Goal: Information Seeking & Learning: Learn about a topic

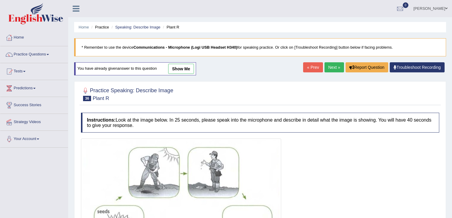
click at [326, 66] on link "Next »" at bounding box center [334, 67] width 20 height 10
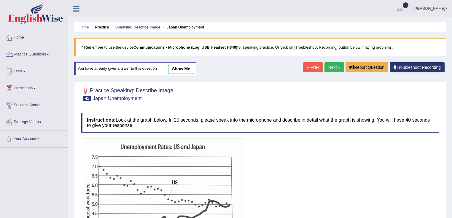
click at [332, 68] on link "Next »" at bounding box center [334, 67] width 20 height 10
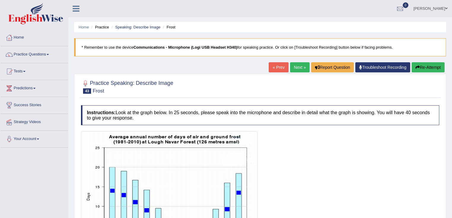
click at [298, 69] on link "Next »" at bounding box center [300, 67] width 20 height 10
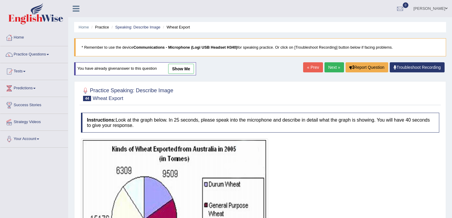
click at [298, 69] on div "Home Practice Speaking: Describe Image Wheat Export * Remember to use the devic…" at bounding box center [260, 159] width 384 height 319
click at [331, 67] on link "Next »" at bounding box center [334, 67] width 20 height 10
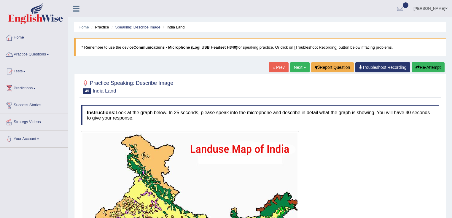
click at [295, 68] on link "Next »" at bounding box center [300, 67] width 20 height 10
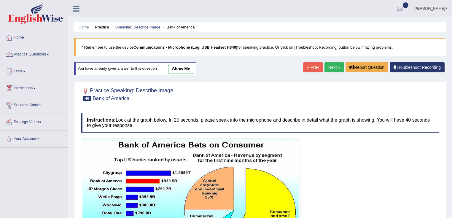
click at [327, 68] on link "Next »" at bounding box center [334, 67] width 20 height 10
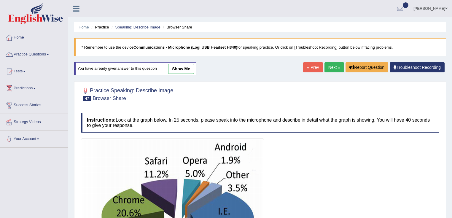
click at [328, 69] on link "Next »" at bounding box center [334, 67] width 20 height 10
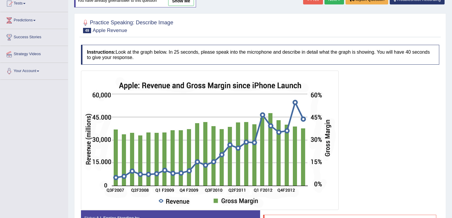
scroll to position [24, 0]
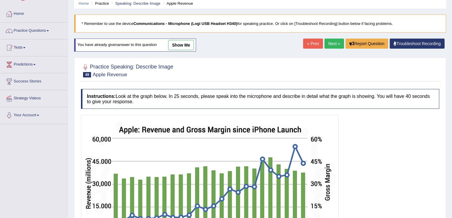
click at [329, 46] on link "Next »" at bounding box center [334, 44] width 20 height 10
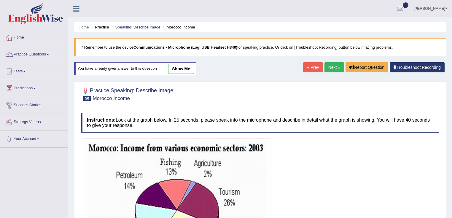
click at [327, 65] on link "Next »" at bounding box center [334, 67] width 20 height 10
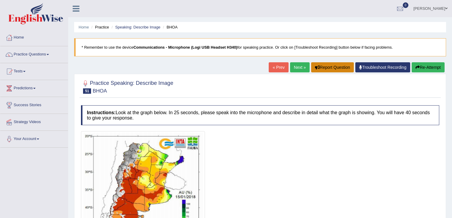
click at [328, 71] on button "Report Question" at bounding box center [332, 67] width 43 height 10
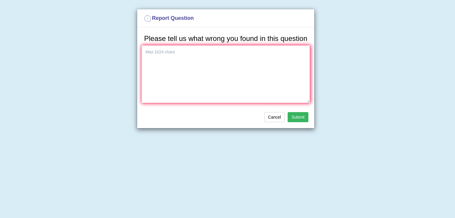
click at [279, 129] on div "Report Question Please tell us what wrong you found in this question Cancel Sub…" at bounding box center [227, 109] width 455 height 218
click at [279, 120] on button "Cancel" at bounding box center [275, 117] width 21 height 10
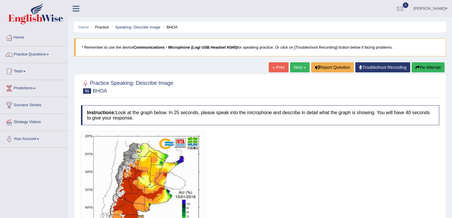
click at [301, 61] on div "Home Practice Speaking: Describe Image BHOA * Remember to use the device Commun…" at bounding box center [260, 151] width 384 height 302
click at [300, 66] on link "Next »" at bounding box center [300, 67] width 20 height 10
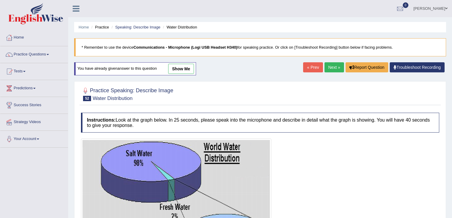
click at [329, 69] on link "Next »" at bounding box center [334, 67] width 20 height 10
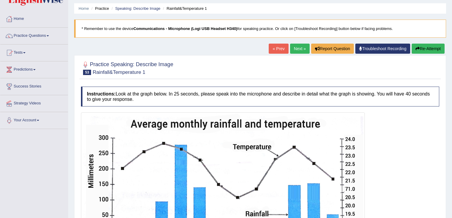
scroll to position [95, 0]
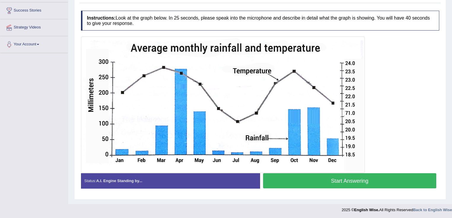
click at [369, 177] on button "Start Answering" at bounding box center [349, 180] width 173 height 15
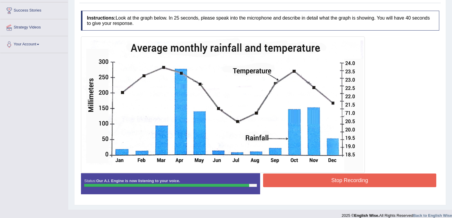
click at [378, 179] on button "Stop Recording" at bounding box center [349, 180] width 173 height 14
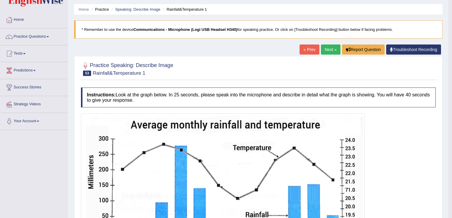
scroll to position [0, 0]
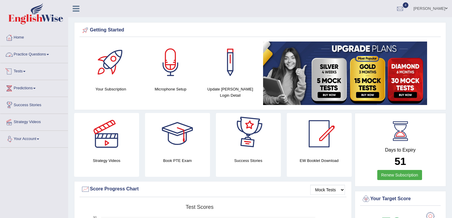
click at [27, 60] on link "Practice Questions" at bounding box center [34, 53] width 68 height 15
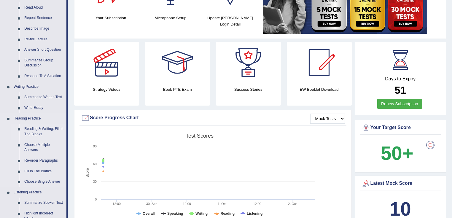
click at [37, 132] on link "Reading & Writing: Fill In The Blanks" at bounding box center [44, 132] width 45 height 16
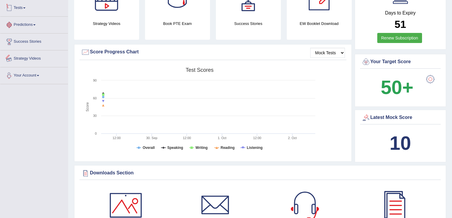
scroll to position [160, 0]
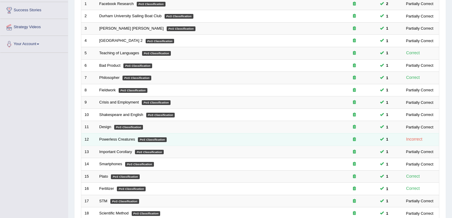
scroll to position [142, 0]
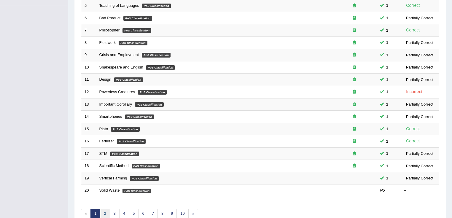
click at [102, 211] on link "2" at bounding box center [105, 214] width 10 height 10
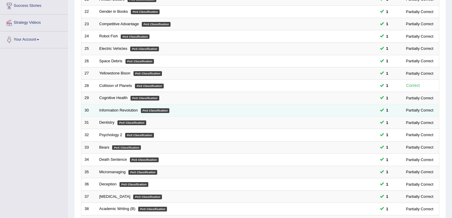
scroll to position [142, 0]
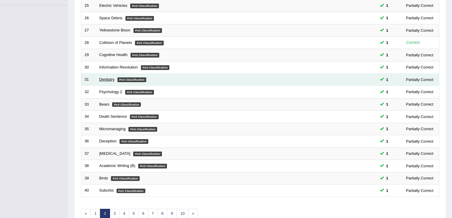
click at [110, 77] on link "Dentistry" at bounding box center [106, 79] width 15 height 4
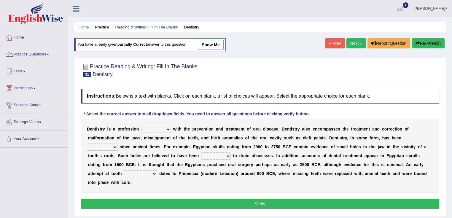
click at [214, 40] on link "show me" at bounding box center [211, 45] width 26 height 10
select select "concerned"
select select "practiced"
select select "sealed"
select select "reparation"
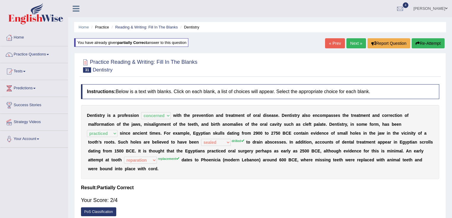
drag, startPoint x: 130, startPoint y: 138, endPoint x: 141, endPoint y: 139, distance: 12.0
click at [141, 139] on div "D e n t i s t r y i s a p r o f e s s i o n agreed dealt concerned taken w i t …" at bounding box center [260, 142] width 358 height 74
click at [357, 41] on link "Next »" at bounding box center [356, 43] width 20 height 10
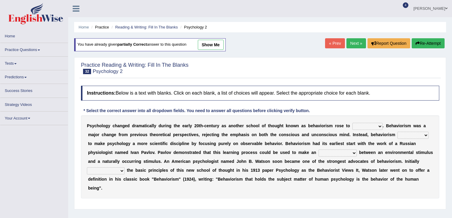
click at [211, 45] on link "show me" at bounding box center [211, 45] width 26 height 10
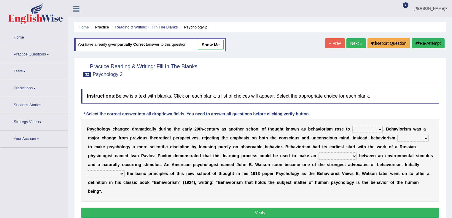
click at [211, 45] on link "show me" at bounding box center [211, 45] width 26 height 10
select select "dominance"
select select "reproved"
select select "union"
select select "outlining"
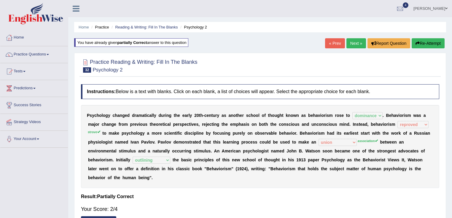
drag, startPoint x: 312, startPoint y: 142, endPoint x: 316, endPoint y: 142, distance: 4.2
click at [316, 142] on div "P s y c h o l o g y c h a n g e d d r a m a t i c a l l y d u r i n g t h e e a…" at bounding box center [260, 146] width 358 height 83
click at [424, 44] on button "Re-Attempt" at bounding box center [428, 43] width 33 height 10
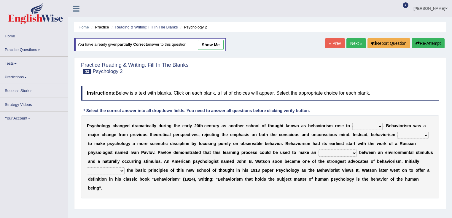
click at [338, 156] on div "P s y c h o l o g y c h a n g e d d r a m a t i c a l l y d u r i n g t h e e a…" at bounding box center [260, 156] width 358 height 83
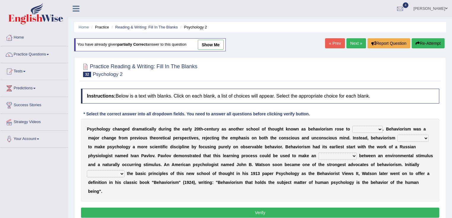
select select "association"
click at [318, 152] on select "acclimatization association union combination" at bounding box center [337, 155] width 38 height 7
click at [226, 43] on div "You have already given partially correct answer to this question show me" at bounding box center [150, 44] width 152 height 13
click at [219, 44] on link "show me" at bounding box center [211, 45] width 26 height 10
select select "dominance"
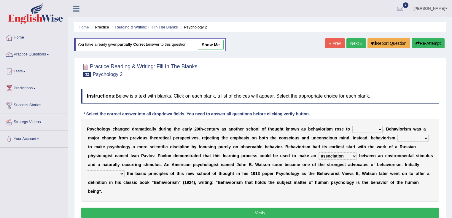
select select "reproved"
select select "union"
select select "outlining"
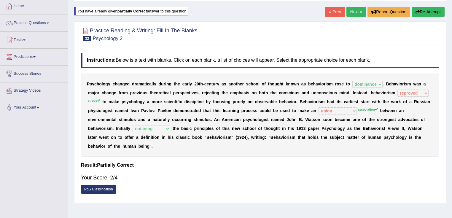
scroll to position [24, 0]
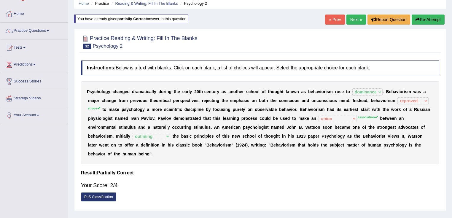
click at [357, 21] on link "Next »" at bounding box center [356, 20] width 20 height 10
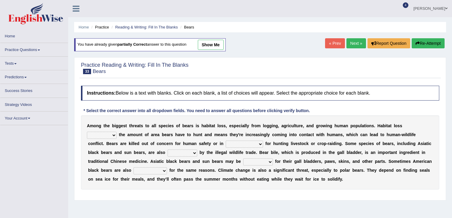
click at [218, 50] on link "show me" at bounding box center [211, 45] width 26 height 10
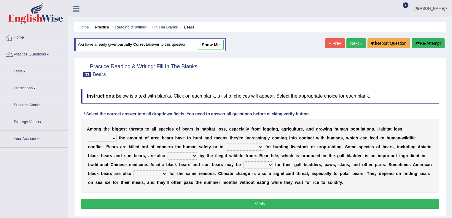
click at [216, 43] on link "show me" at bounding box center [211, 45] width 26 height 10
select select "reduces"
select select "retaliation"
select select "threatened"
select select "poached"
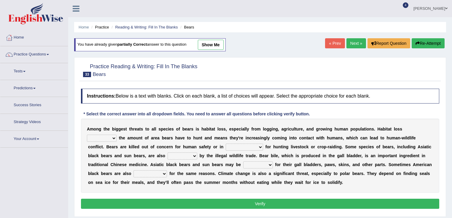
select select "encountered"
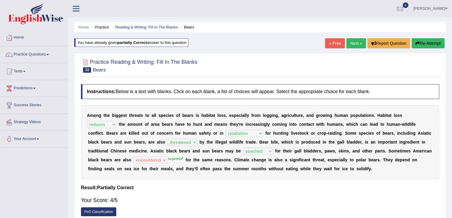
click at [352, 42] on link "Next »" at bounding box center [356, 43] width 20 height 10
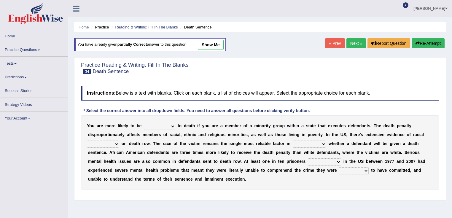
click at [224, 44] on link "show me" at bounding box center [211, 45] width 26 height 10
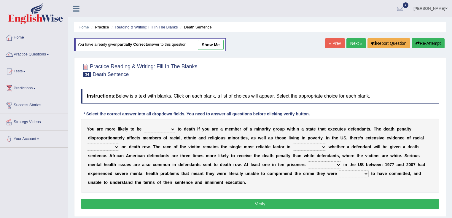
click at [218, 44] on link "show me" at bounding box center [211, 45] width 26 height 10
select select "sentenced"
select select "equality"
select select "determining"
select select "captured"
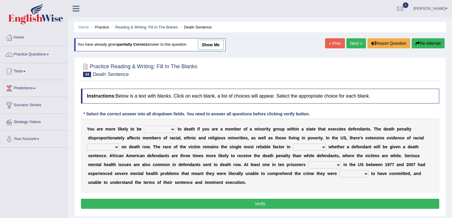
select select "alleged"
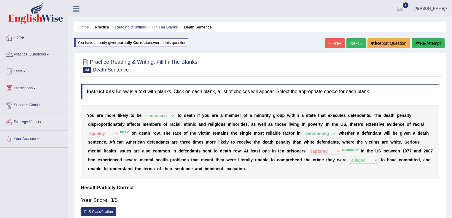
drag, startPoint x: 217, startPoint y: 149, endPoint x: 243, endPoint y: 149, distance: 25.8
click at [243, 149] on div "Y o u a r e m o r e l i k e l y t o b e penalized blamed complained sentenced t…" at bounding box center [260, 142] width 358 height 74
click at [359, 41] on link "Next »" at bounding box center [356, 43] width 20 height 10
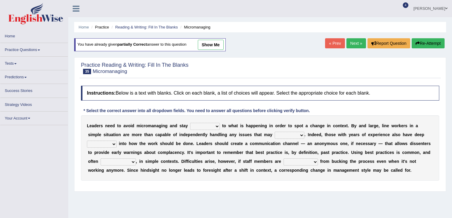
click at [214, 45] on link "show me" at bounding box center [211, 45] width 26 height 10
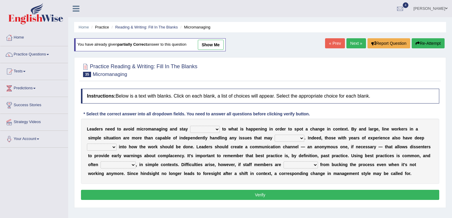
click at [214, 45] on link "show me" at bounding box center [211, 45] width 26 height 10
select select "connected"
select select "arise"
select select "insight"
select select "apprehensive"
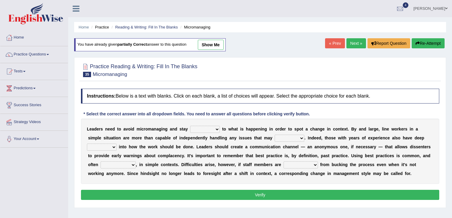
select select "disinclined"
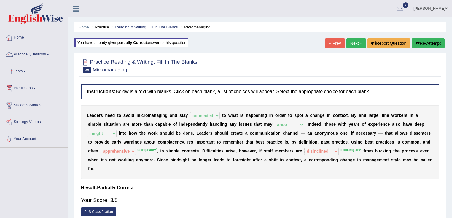
drag, startPoint x: 239, startPoint y: 157, endPoint x: 278, endPoint y: 160, distance: 39.6
click at [276, 159] on div "L e a d e r s n e e d t o a v o i d m i c r o m a n a g i n g a n d s t a y com…" at bounding box center [260, 142] width 358 height 74
click at [351, 48] on div "« Prev Next » Report Question Re-Attempt" at bounding box center [385, 44] width 121 height 12
click at [352, 44] on link "Next »" at bounding box center [356, 43] width 20 height 10
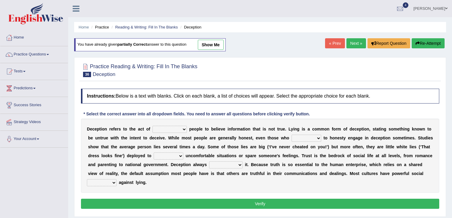
click at [216, 44] on link "show me" at bounding box center [211, 45] width 26 height 10
select select "encouraging"
select select "subscribe"
select select "disguise"
select select "undermines"
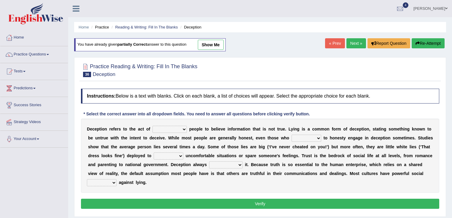
select select "inductions"
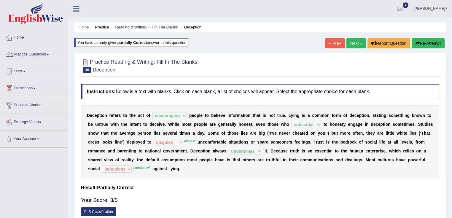
click at [422, 40] on button "Re-Attempt" at bounding box center [428, 43] width 33 height 10
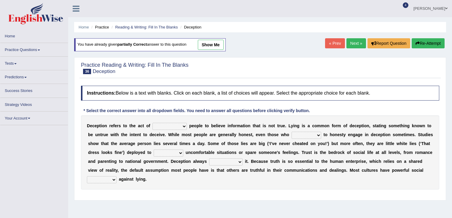
click at [309, 136] on select "describe prescribe inscribe subscribe" at bounding box center [306, 135] width 30 height 7
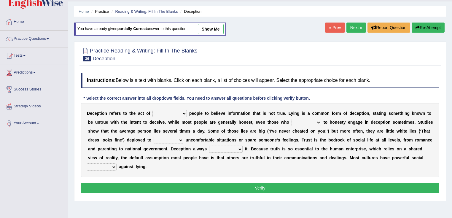
scroll to position [24, 0]
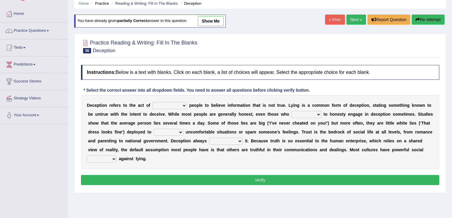
click at [310, 108] on div "D e c e p t i o n r e f e r s t o t h e a c t o f discouraging forbidding detec…" at bounding box center [260, 132] width 358 height 74
click at [311, 114] on select "describe prescribe inscribe subscribe" at bounding box center [306, 114] width 30 height 7
click at [300, 151] on div "D e c e p t i o n r e f e r s t o t h e a c t o f discouraging forbidding detec…" at bounding box center [260, 132] width 358 height 74
click at [307, 107] on div "D e c e p t i o n r e f e r s t o t h e a c t o f discouraging forbidding detec…" at bounding box center [260, 132] width 358 height 74
click at [307, 113] on select "describe prescribe inscribe subscribe" at bounding box center [306, 114] width 30 height 7
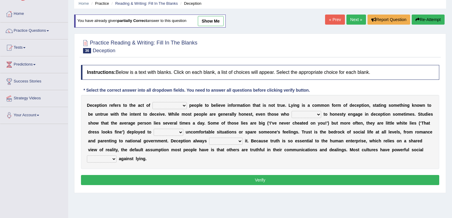
click at [211, 19] on link "show me" at bounding box center [211, 21] width 26 height 10
select select "encouraging"
select select "subscribe"
select select "disguise"
select select "undermines"
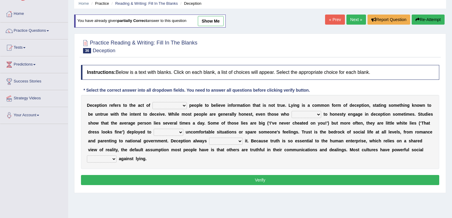
select select "inductions"
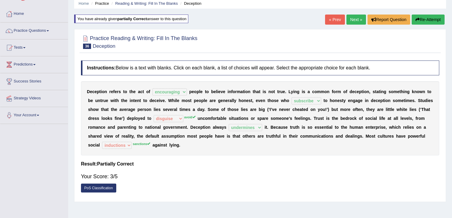
click at [347, 17] on link "Next »" at bounding box center [356, 20] width 20 height 10
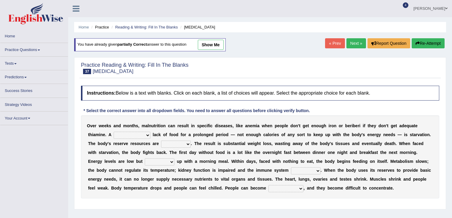
click at [210, 48] on link "show me" at bounding box center [211, 45] width 26 height 10
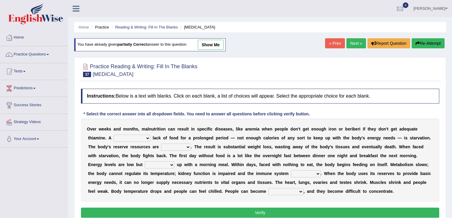
click at [210, 48] on link "show me" at bounding box center [211, 45] width 26 height 10
select select "severe"
select select "obsoleted"
select select "feed"
select select "weakens"
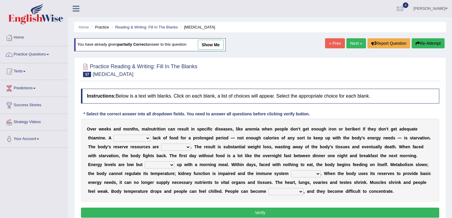
select select "irritable"
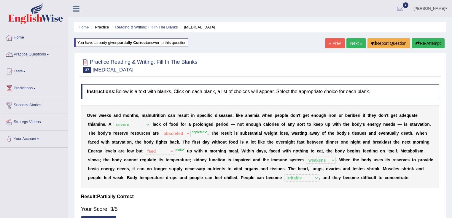
drag, startPoint x: 405, startPoint y: 122, endPoint x: 439, endPoint y: 124, distance: 33.3
click at [439, 124] on div "O v e r w e e k s a n d m o n t h s , m a l n u t r i t i o n c a n r e s u l t…" at bounding box center [260, 146] width 358 height 83
click at [357, 42] on link "Next »" at bounding box center [356, 43] width 20 height 10
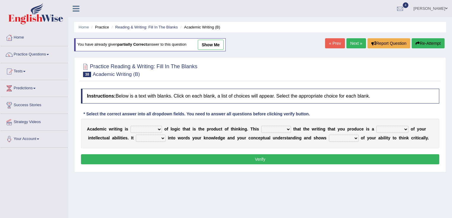
click at [224, 44] on link "show me" at bounding box center [211, 45] width 26 height 10
select select "exchange"
select select "means"
select select "reflection"
select select "shows"
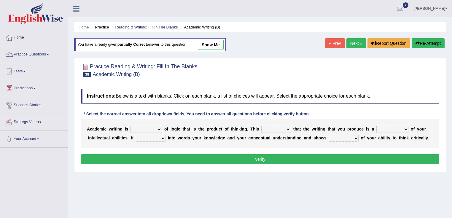
select select "capacity"
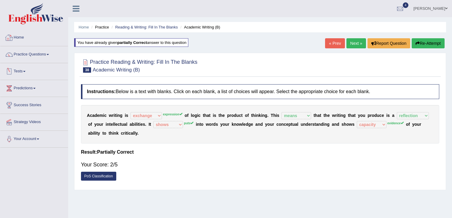
click at [361, 43] on link "Next »" at bounding box center [356, 43] width 20 height 10
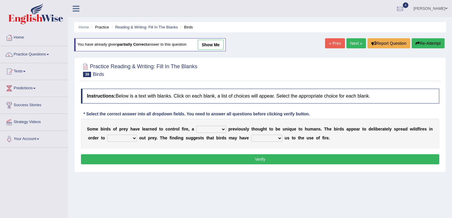
click at [210, 43] on link "show me" at bounding box center [211, 45] width 26 height 10
select select "skill"
select select "flush"
select select "forced"
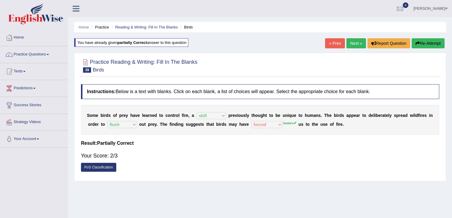
drag, startPoint x: 394, startPoint y: 113, endPoint x: 428, endPoint y: 113, distance: 34.1
click at [428, 113] on div "S o m e b i r d s o f p r e y h a v e l e a r n e d t o c o n t r o l f i r e ,…" at bounding box center [260, 120] width 358 height 30
click at [353, 47] on link "Next »" at bounding box center [356, 43] width 20 height 10
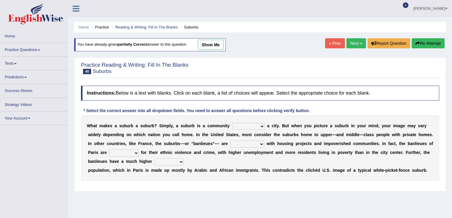
click at [212, 41] on link "show me" at bounding box center [211, 45] width 26 height 10
click at [213, 43] on link "show me" at bounding box center [211, 45] width 26 height 10
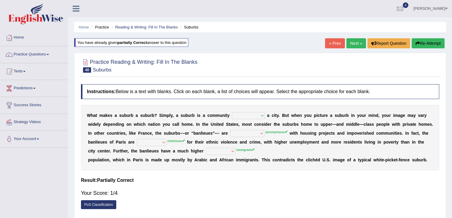
select select "surrounding"
select select "synthetic"
select select "famous"
select select "young"
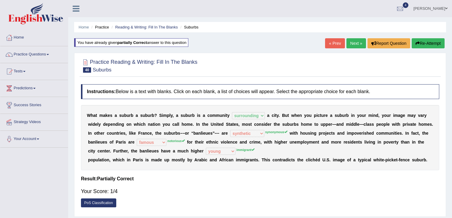
click at [327, 159] on b "S" at bounding box center [327, 159] width 3 height 5
click at [346, 44] on link "Next »" at bounding box center [356, 43] width 20 height 10
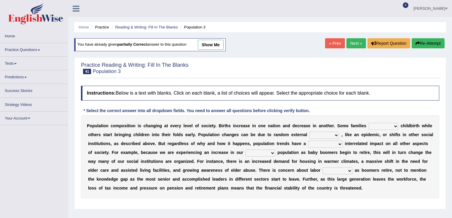
click at [213, 46] on link "show me" at bounding box center [211, 45] width 26 height 10
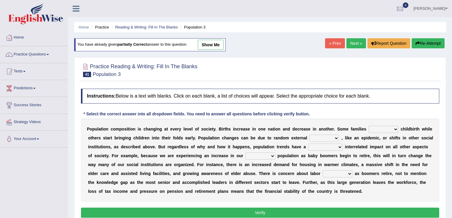
click at [204, 40] on link "show me" at bounding box center [211, 45] width 26 height 10
select select "delay"
select select "forces"
select select "tremendous"
select select "senior"
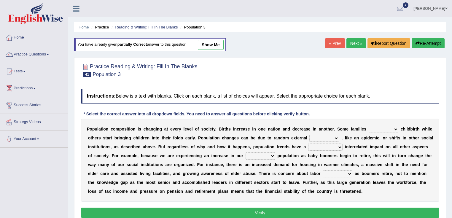
select select "shortfalls"
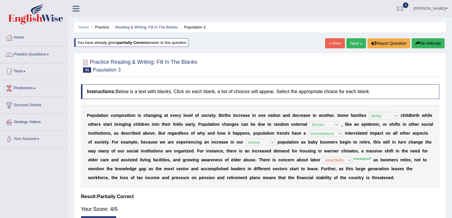
click at [359, 43] on link "Next »" at bounding box center [356, 43] width 20 height 10
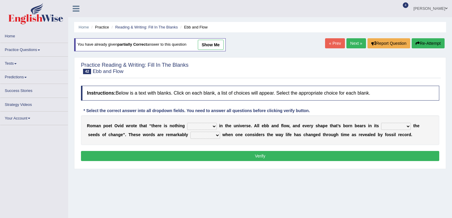
click at [211, 45] on link "show me" at bounding box center [211, 45] width 26 height 10
select select "constant"
select select "limb"
select select "prevalent"
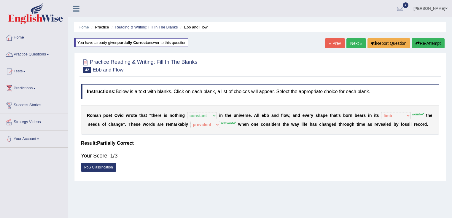
click at [360, 42] on link "Next »" at bounding box center [356, 43] width 20 height 10
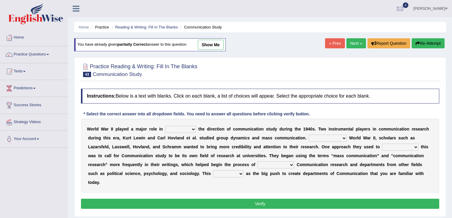
click at [218, 45] on link "show me" at bounding box center [211, 45] width 26 height 10
select select "shaping"
select select "To be followed"
select select "accommodate"
select select "distinguishing"
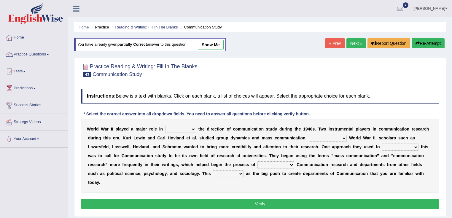
select select "regarded"
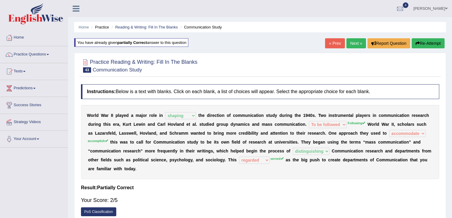
click at [349, 45] on link "Next »" at bounding box center [356, 43] width 20 height 10
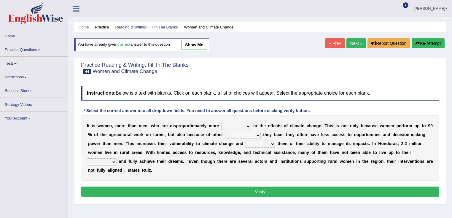
click at [207, 49] on link "show me" at bounding box center [194, 45] width 26 height 10
select select "vulnerable"
select select "challenges"
select select "deprives"
select select "capacities"
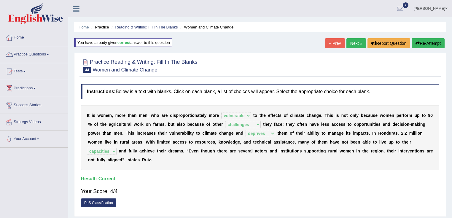
click at [354, 49] on div "« Prev Next » Report Question Re-Attempt" at bounding box center [385, 44] width 121 height 12
click at [354, 46] on link "Next »" at bounding box center [356, 43] width 20 height 10
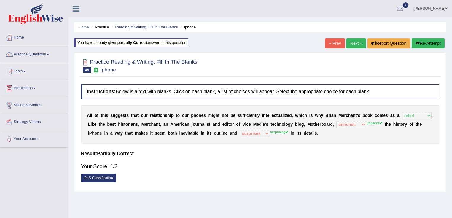
select select "relief"
select select "enriches"
select select "surprises"
click at [346, 44] on link "Next »" at bounding box center [356, 43] width 20 height 10
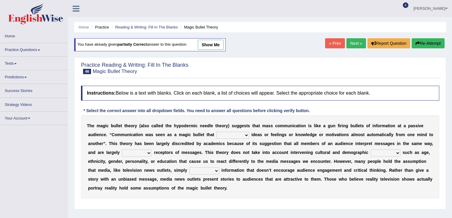
click at [224, 44] on link "show me" at bounding box center [211, 45] width 26 height 10
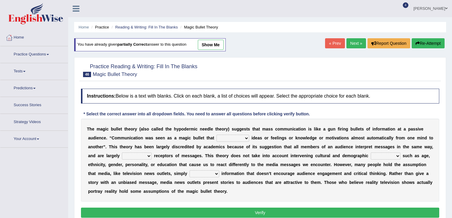
click at [224, 44] on link "show me" at bounding box center [211, 45] width 26 height 10
select select "transferred"
select select "passive"
select select "variations"
select select "release"
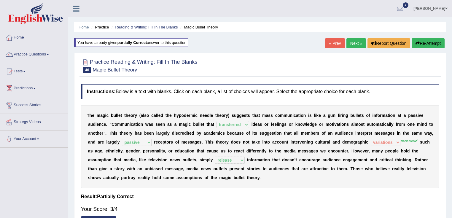
click at [357, 39] on link "Next »" at bounding box center [356, 43] width 20 height 10
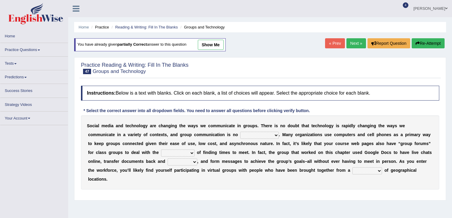
click at [208, 44] on link "show me" at bounding box center [211, 45] width 26 height 10
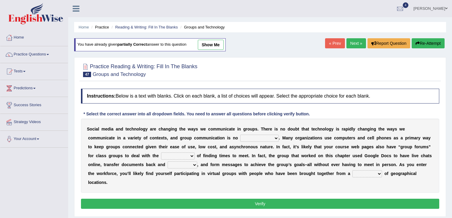
click at [208, 43] on link "show me" at bounding box center [211, 45] width 26 height 10
select select "exception"
select select "causalities"
select select "forth"
select select "variety"
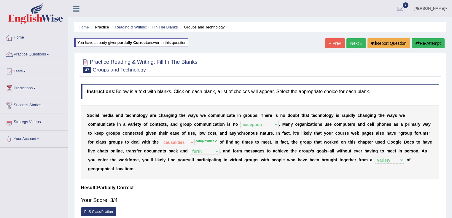
click at [353, 38] on div "Home Practice Reading & Writing: Fill In The Blanks Groups and Technology You h…" at bounding box center [260, 148] width 384 height 297
click at [352, 46] on link "Next »" at bounding box center [356, 43] width 20 height 10
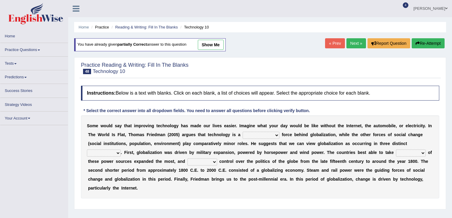
click at [205, 49] on link "show me" at bounding box center [211, 45] width 26 height 10
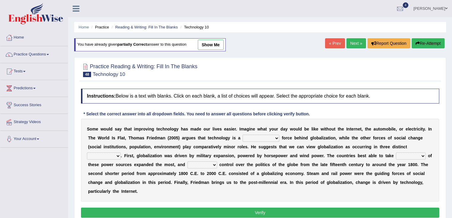
click at [224, 35] on div "Home Practice Reading & Writing: Fill In The Blanks Technology 10 You have alre…" at bounding box center [260, 148] width 384 height 297
click at [212, 43] on link "show me" at bounding box center [211, 45] width 26 height 10
select select "driving"
select select "perspectives"
select select "action"
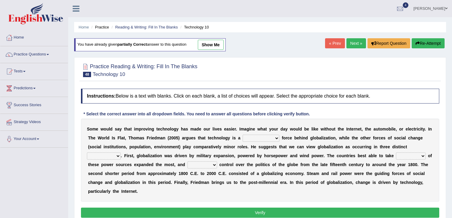
select select "expect"
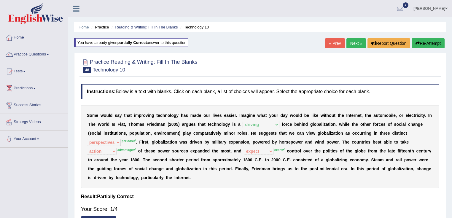
click at [353, 39] on link "Next »" at bounding box center [356, 43] width 20 height 10
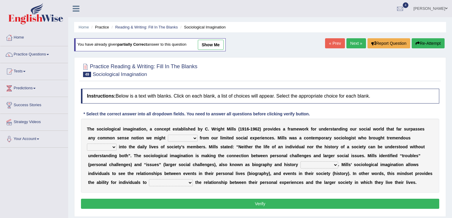
click at [214, 46] on link "show me" at bounding box center [211, 45] width 26 height 10
select select "deprive"
select select "interaction"
select select "respectively"
select select "realize"
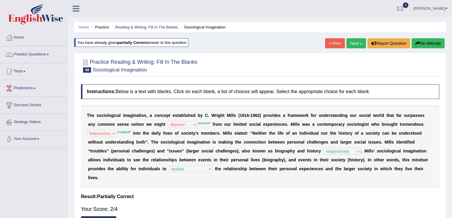
click at [355, 44] on link "Next »" at bounding box center [356, 43] width 20 height 10
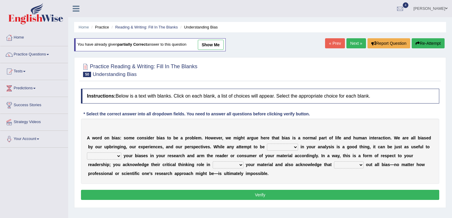
click at [211, 43] on link "show me" at bounding box center [211, 45] width 26 height 10
select select "optimistic"
select select "acknowledge"
select select "consuming"
select select "pushing"
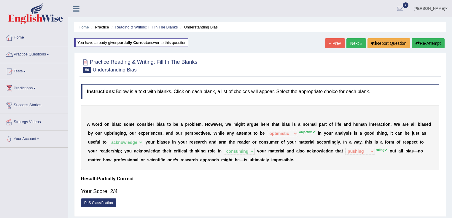
click at [348, 41] on link "Next »" at bounding box center [356, 43] width 20 height 10
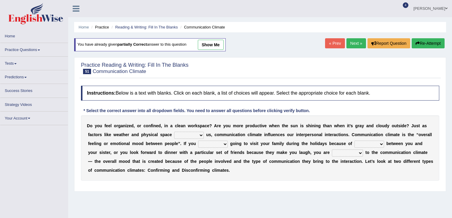
click at [209, 42] on link "show me" at bounding box center [211, 45] width 26 height 10
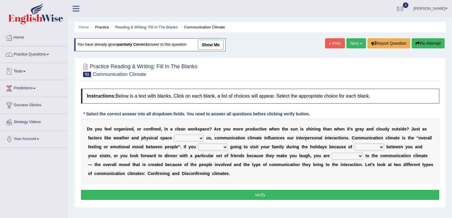
click at [219, 39] on div "You have already given partially correct answer to this question show me" at bounding box center [150, 44] width 152 height 13
click at [221, 50] on div "You have already given partially correct answer to this question show me" at bounding box center [150, 44] width 152 height 13
click at [223, 47] on link "show me" at bounding box center [211, 45] width 26 height 10
select select "impact"
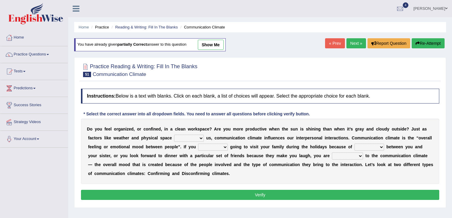
select select "afraid"
select select "tension"
select select "relying"
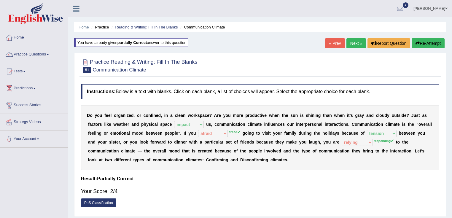
click at [355, 49] on div "« Prev Next » Report Question Re-Attempt" at bounding box center [385, 44] width 121 height 12
click at [353, 46] on link "Next »" at bounding box center [356, 43] width 20 height 10
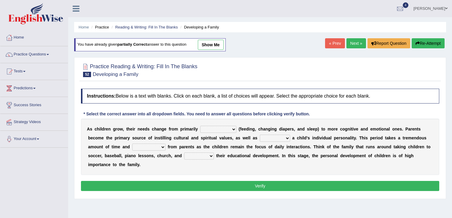
click at [207, 45] on link "show me" at bounding box center [211, 45] width 26 height 10
select select "physical"
select select "caring"
select select "commitment"
select select "granting"
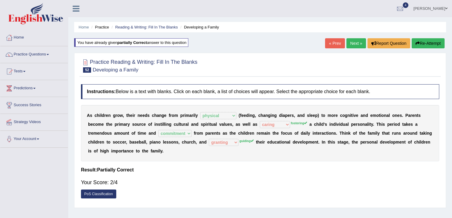
drag, startPoint x: 117, startPoint y: 114, endPoint x: 124, endPoint y: 115, distance: 6.7
click at [124, 115] on div "A s c h i l d r e n g r o w , t h e i r n e e d s c h a n g e f r o m p r i m a…" at bounding box center [260, 133] width 358 height 56
click at [356, 43] on link "Next »" at bounding box center [356, 43] width 20 height 10
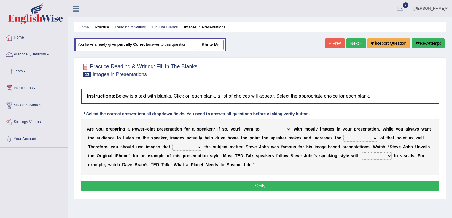
click at [220, 41] on link "show me" at bounding box center [211, 45] width 26 height 10
select select "stay"
select select "mobility"
select select "support"
select select "regard"
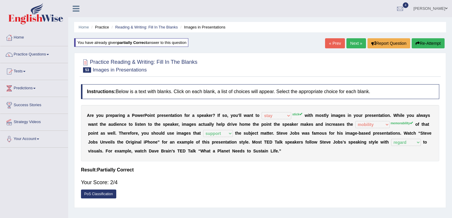
click at [354, 47] on link "Next »" at bounding box center [356, 43] width 20 height 10
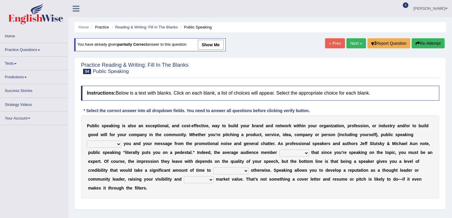
click at [211, 44] on link "show me" at bounding box center [211, 45] width 26 height 10
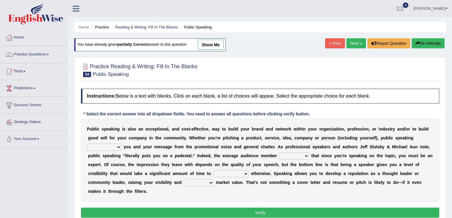
click at [211, 44] on link "show me" at bounding box center [211, 45] width 26 height 10
select select "distributes"
select select "assumes"
select select "communicate"
select select "perceived"
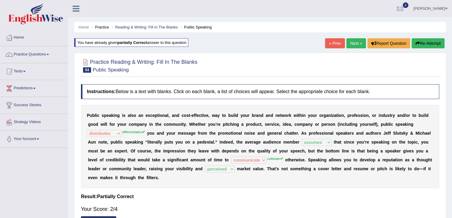
click at [349, 45] on link "Next »" at bounding box center [356, 43] width 20 height 10
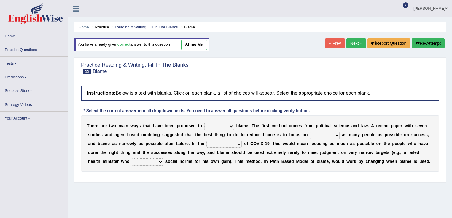
click at [180, 45] on span "show me" at bounding box center [188, 44] width 37 height 4
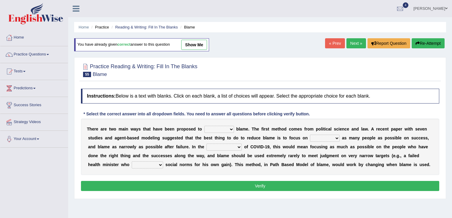
click at [193, 46] on link "show me" at bounding box center [194, 45] width 26 height 10
select select "reduce"
select select "praising"
select select "context"
select select "violated"
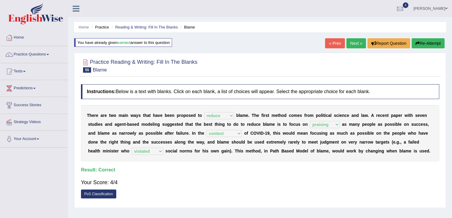
click at [351, 44] on link "Next »" at bounding box center [356, 43] width 20 height 10
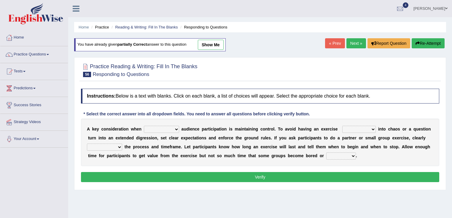
click at [221, 42] on link "show me" at bounding box center [211, 45] width 26 height 10
select select "increasing"
select select "deteriorate"
select select "confirm"
select select "distracted"
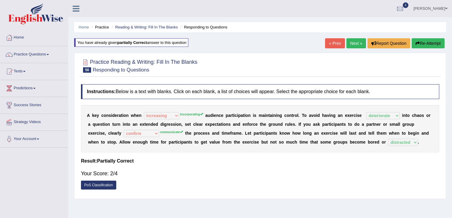
click at [352, 42] on link "Next »" at bounding box center [356, 43] width 20 height 10
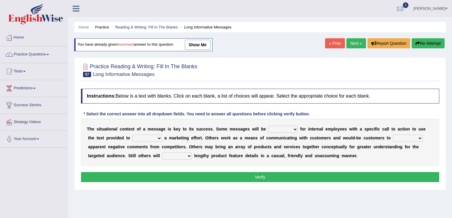
click at [202, 45] on link "show me" at bounding box center [198, 45] width 26 height 10
select select "varied"
select select "extract"
select select "review"
select select "delay"
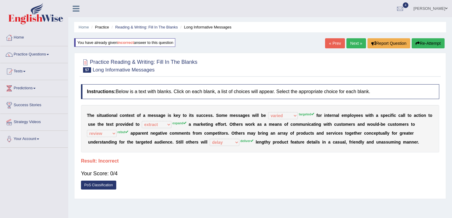
click at [360, 44] on link "Next »" at bounding box center [356, 43] width 20 height 10
